Goal: Understand site structure: Grasp the organization and layout of the website

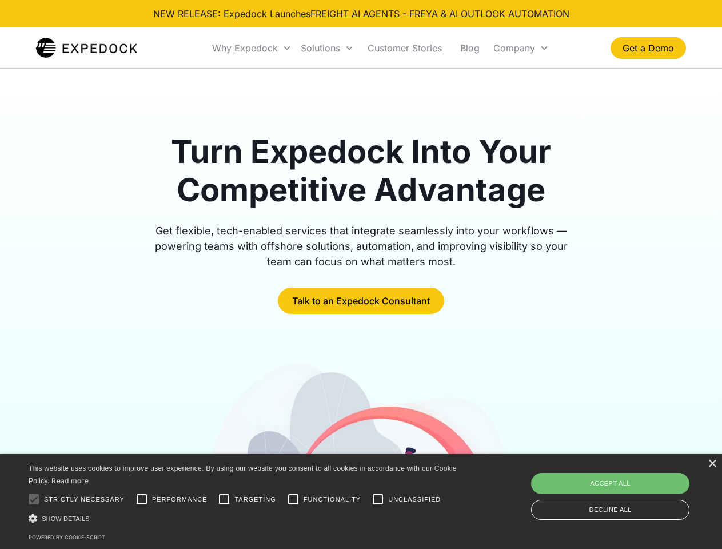
click at [252, 48] on div "Why Expedock" at bounding box center [245, 47] width 66 height 11
click at [327, 48] on div "Solutions" at bounding box center [320, 47] width 39 height 11
click at [521, 48] on div "Company" at bounding box center [515, 47] width 42 height 11
click at [34, 499] on div at bounding box center [33, 499] width 23 height 23
click at [142, 499] on input "Performance" at bounding box center [141, 499] width 23 height 23
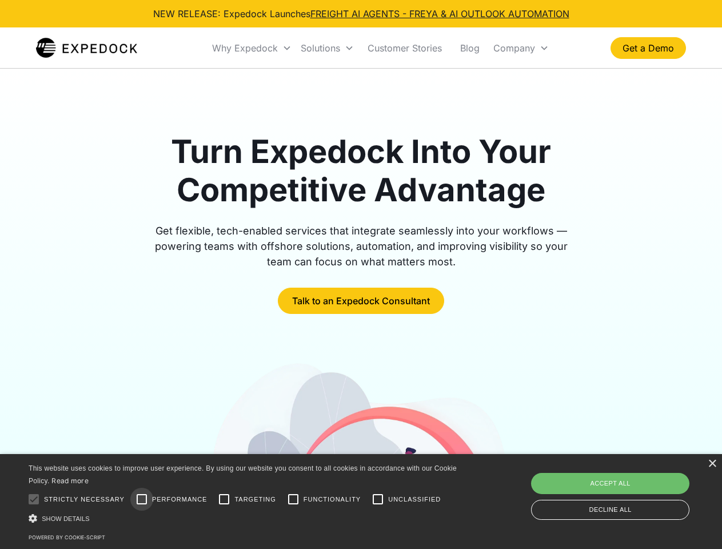
checkbox input "true"
click at [224, 499] on input "Targeting" at bounding box center [224, 499] width 23 height 23
checkbox input "true"
click at [293, 499] on input "Functionality" at bounding box center [293, 499] width 23 height 23
checkbox input "true"
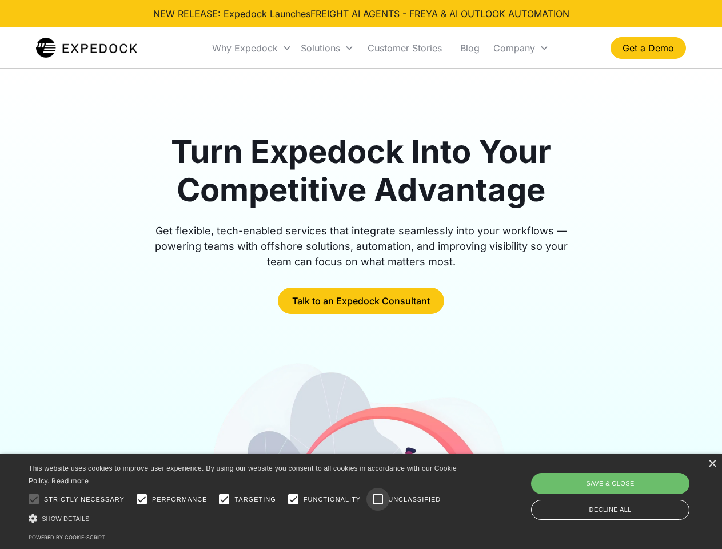
click at [378, 499] on input "Unclassified" at bounding box center [378, 499] width 23 height 23
checkbox input "true"
click at [245, 518] on div "Show details Hide details" at bounding box center [245, 518] width 432 height 12
